Goal: Task Accomplishment & Management: Manage account settings

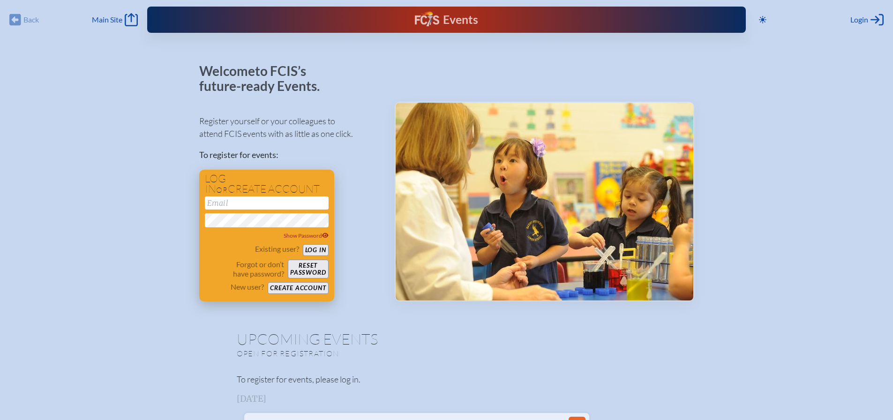
type input "[EMAIL_ADDRESS][DOMAIN_NAME]"
click at [320, 248] on button "Log in" at bounding box center [316, 250] width 26 height 12
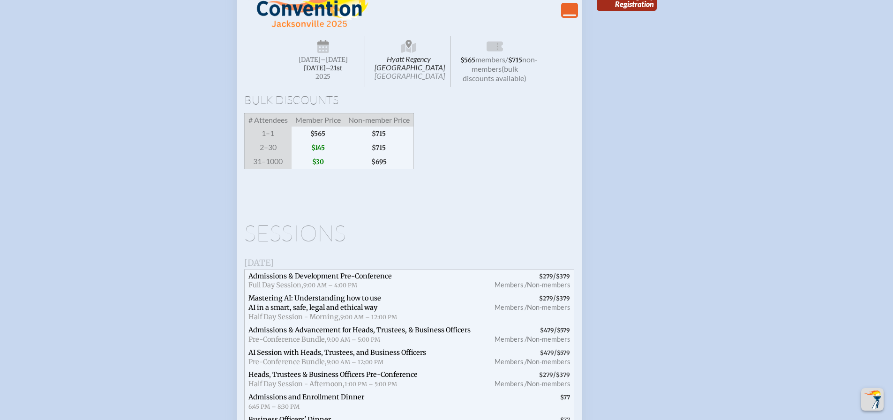
scroll to position [2392, 0]
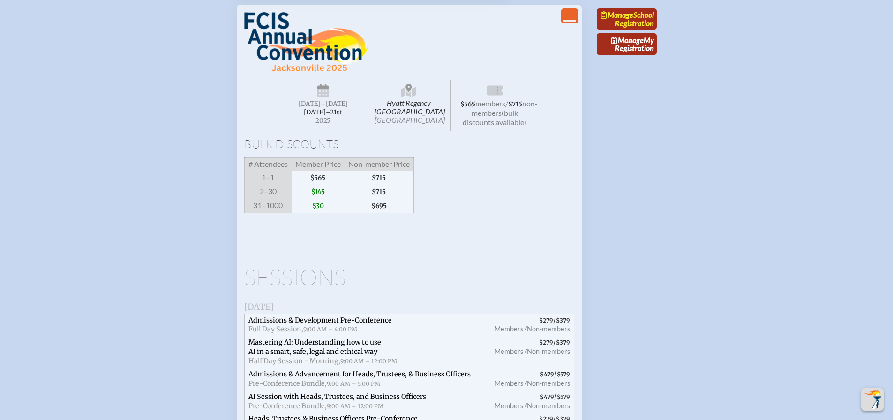
click at [634, 19] on span "Manage" at bounding box center [617, 14] width 32 height 9
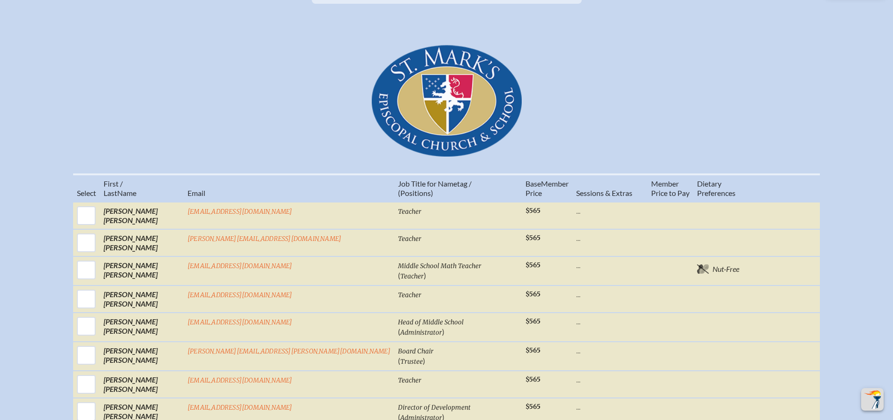
scroll to position [516, 0]
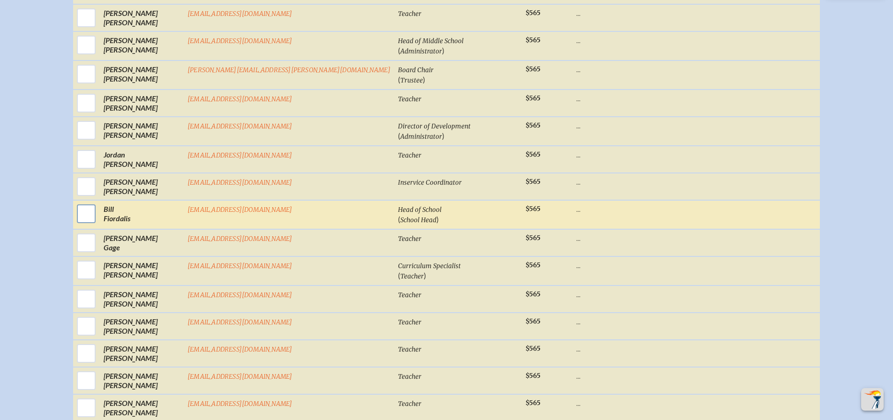
click at [98, 226] on input "checkbox" at bounding box center [86, 213] width 23 height 23
checkbox input "true"
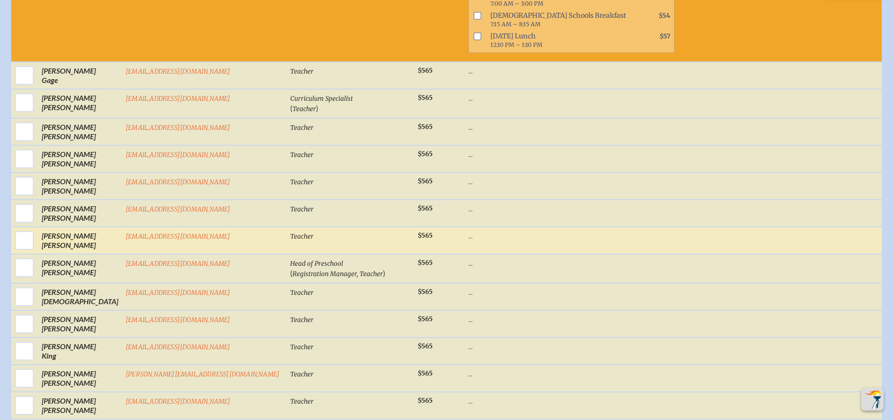
scroll to position [1182, 0]
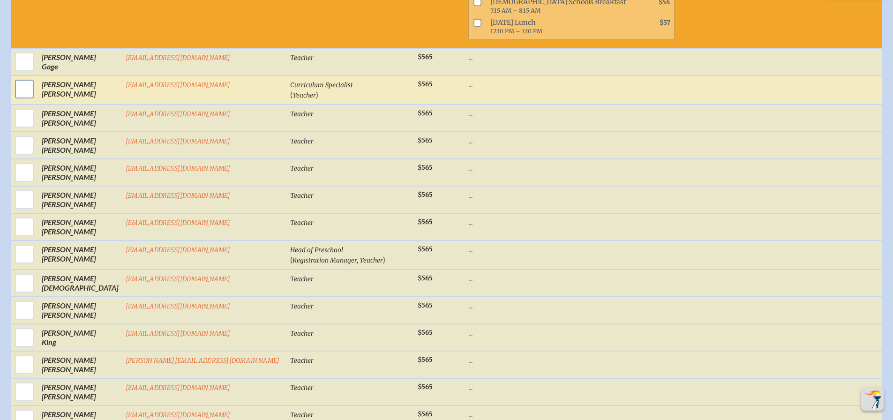
click at [23, 92] on input "checkbox" at bounding box center [24, 88] width 23 height 23
checkbox input "true"
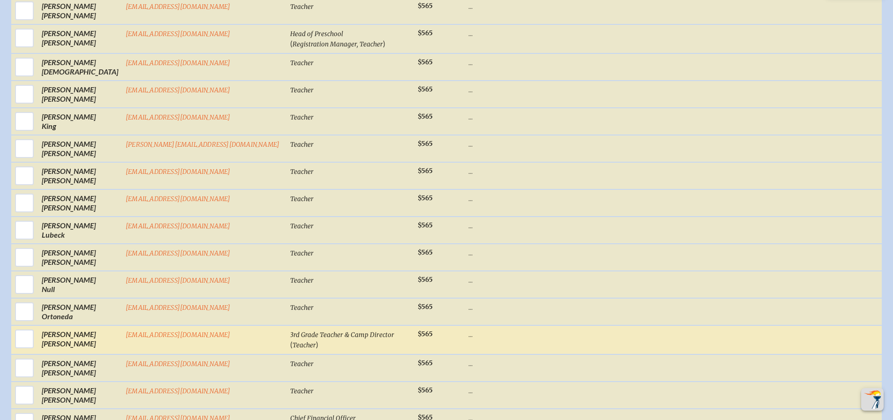
scroll to position [1839, 0]
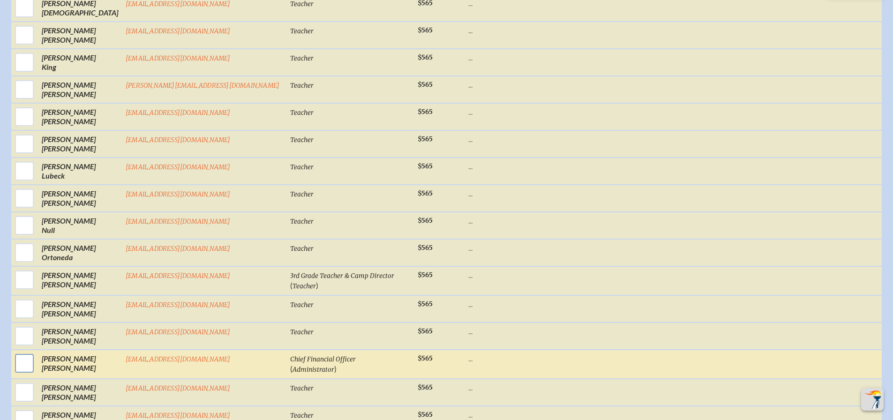
click at [22, 356] on input "checkbox" at bounding box center [24, 363] width 23 height 23
checkbox input "true"
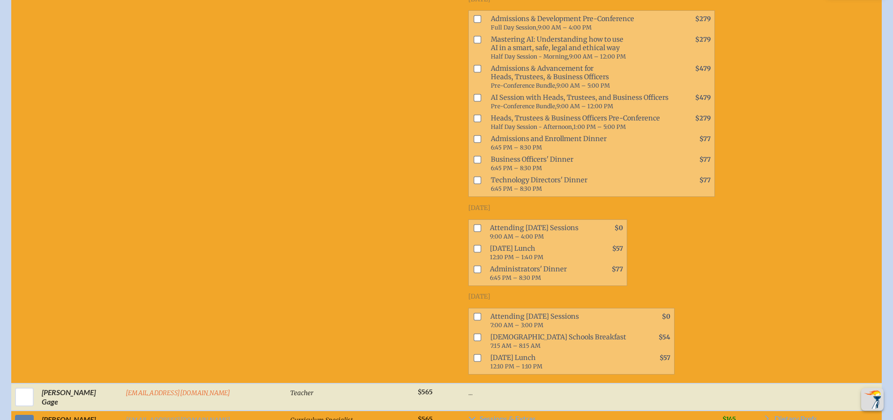
scroll to position [854, 0]
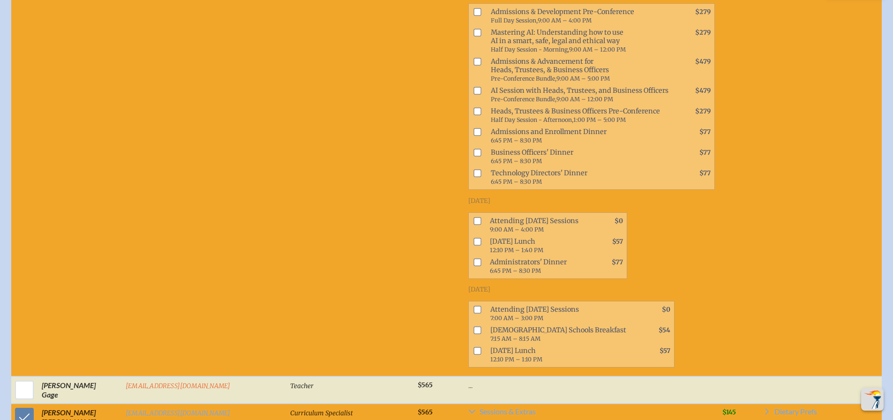
click at [474, 222] on input "checkbox" at bounding box center [478, 221] width 8 height 8
checkbox input "true"
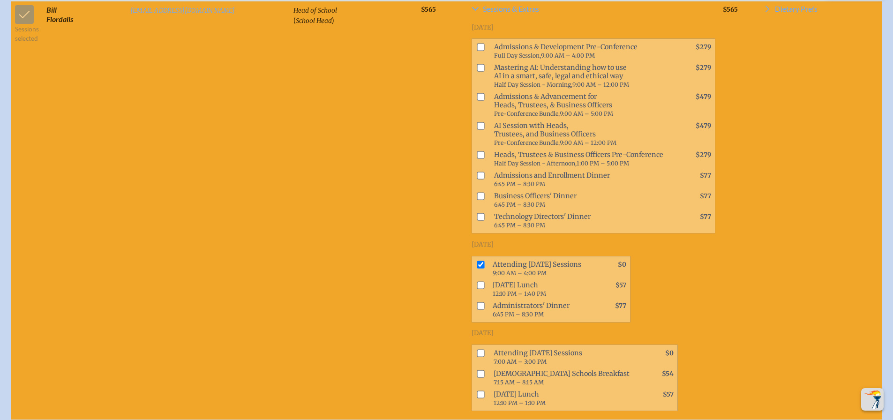
scroll to position [802, 0]
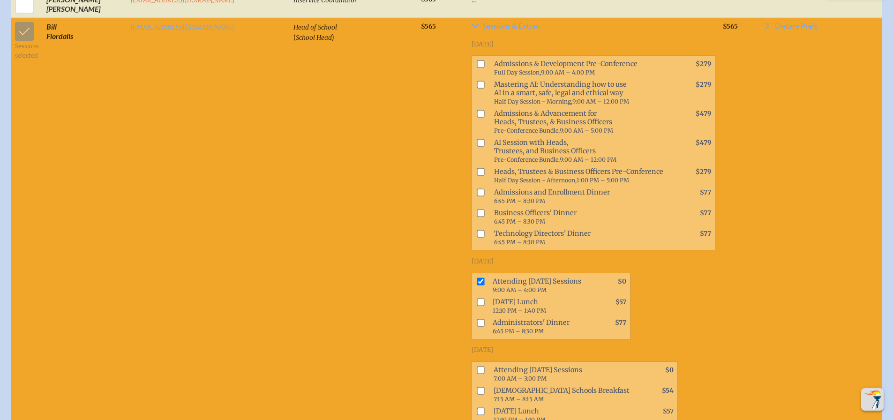
click at [477, 298] on input "checkbox" at bounding box center [481, 302] width 8 height 8
checkbox input "true"
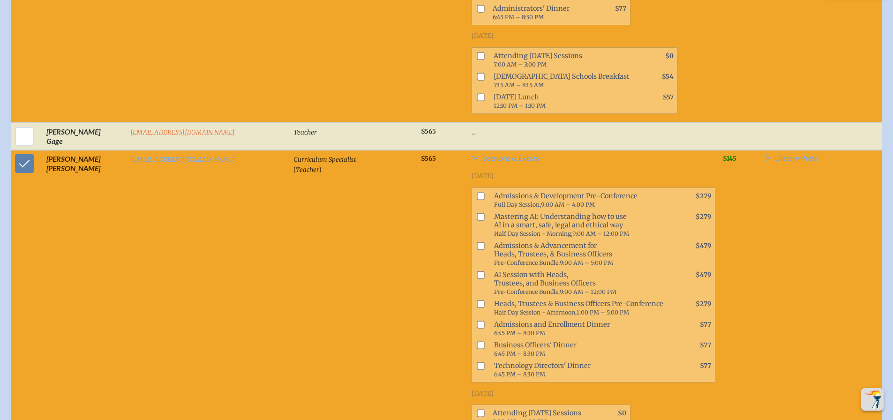
scroll to position [1130, 0]
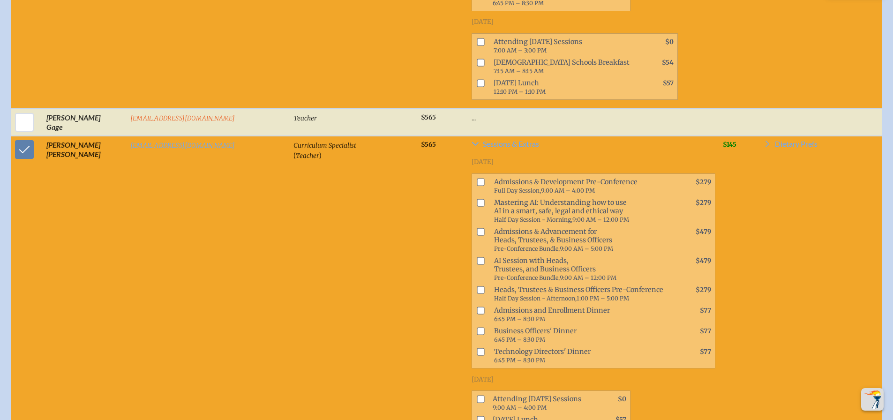
click at [477, 178] on input "checkbox" at bounding box center [481, 182] width 8 height 8
checkbox input "true"
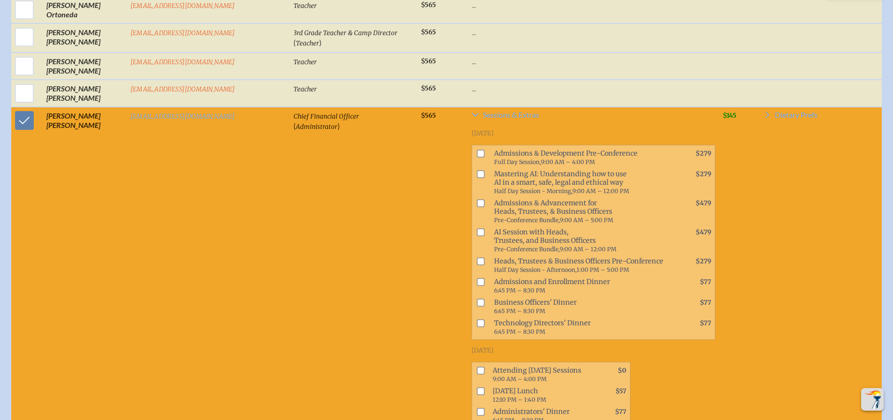
scroll to position [2115, 0]
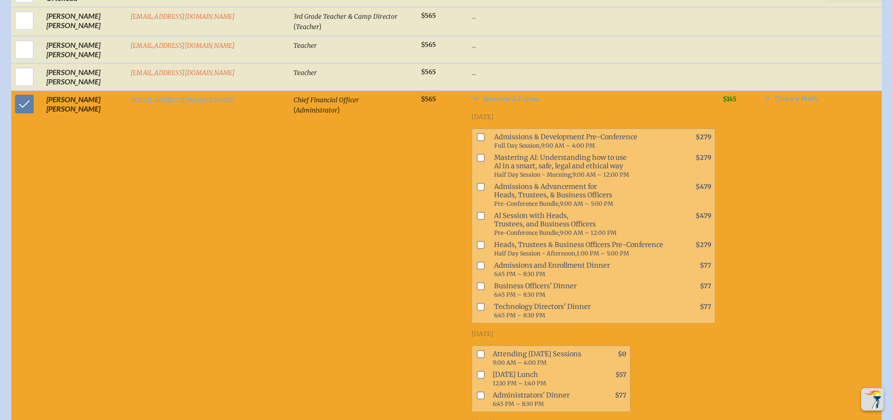
click at [477, 350] on input "checkbox" at bounding box center [481, 354] width 8 height 8
checkbox input "true"
click at [472, 369] on span at bounding box center [478, 379] width 13 height 21
click at [477, 371] on input "checkbox" at bounding box center [481, 375] width 8 height 8
checkbox input "true"
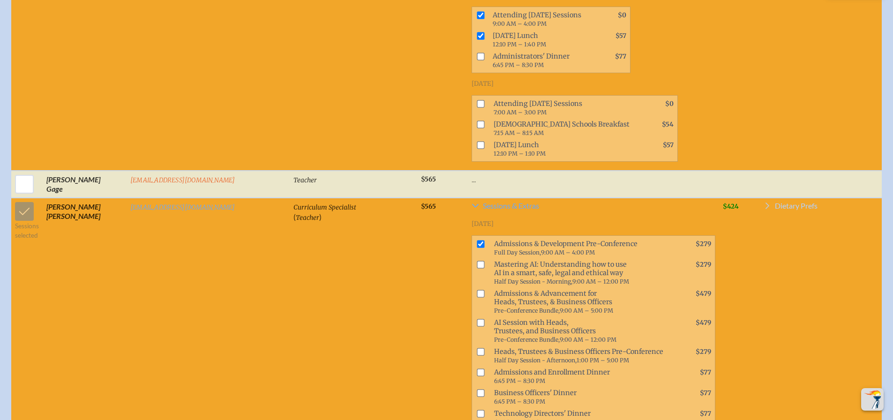
scroll to position [1130, 0]
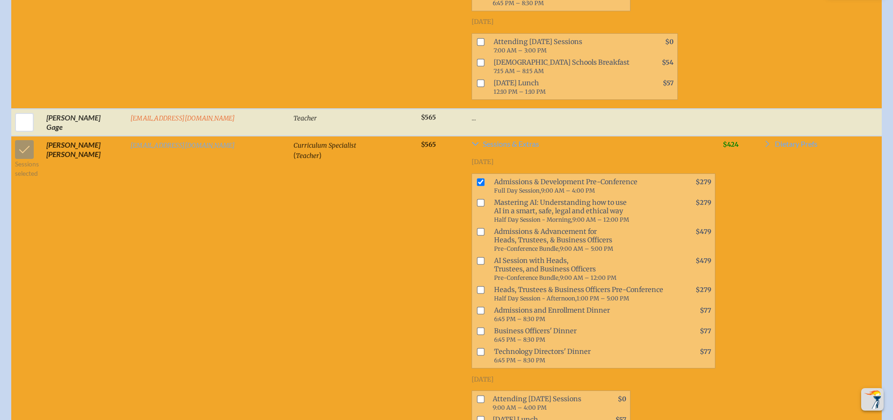
click at [477, 178] on input "checkbox" at bounding box center [481, 182] width 8 height 8
checkbox input "false"
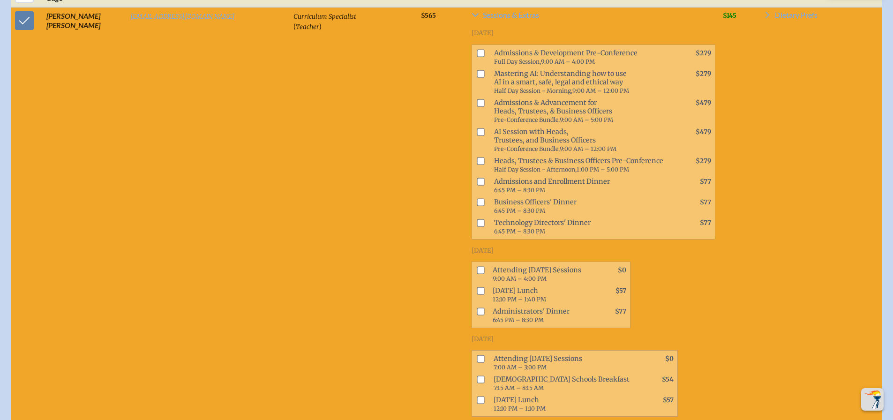
scroll to position [1271, 0]
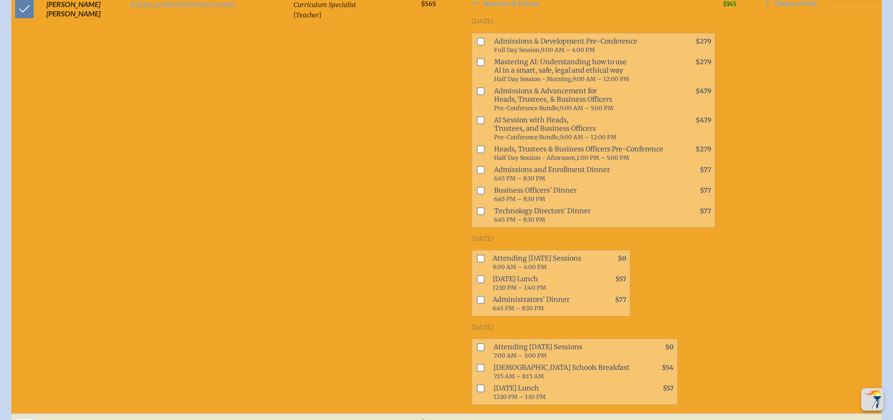
click at [477, 255] on input "checkbox" at bounding box center [481, 259] width 8 height 8
checkbox input "true"
click at [477, 344] on input "checkbox" at bounding box center [481, 348] width 8 height 8
checkbox input "true"
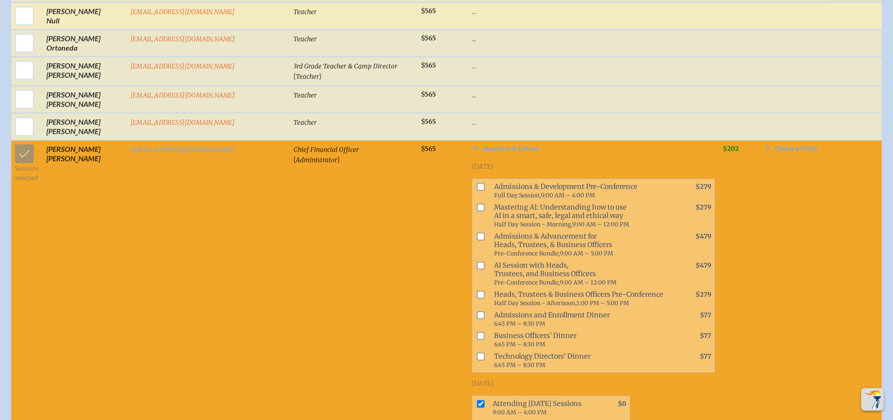
scroll to position [2162, 0]
